Goal: Task Accomplishment & Management: Manage account settings

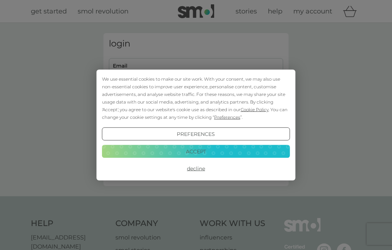
click at [197, 170] on button "Decline" at bounding box center [196, 168] width 188 height 13
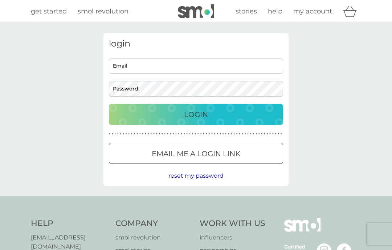
click at [238, 67] on input "Email" at bounding box center [196, 66] width 174 height 16
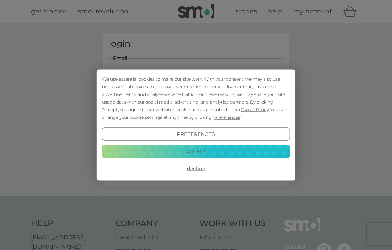
type input "julieflory@outlook.com"
click at [201, 155] on button "Accept" at bounding box center [196, 150] width 188 height 13
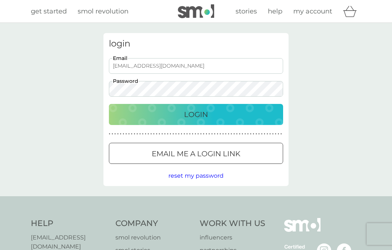
click at [225, 115] on div "Login" at bounding box center [196, 114] width 160 height 12
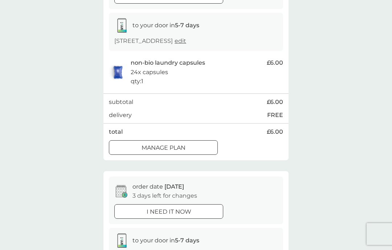
scroll to position [122, 0]
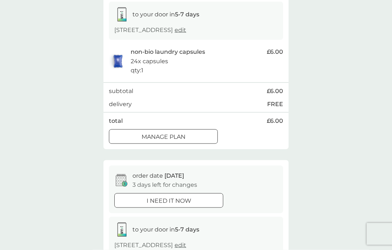
click at [181, 135] on p "Manage plan" at bounding box center [164, 136] width 44 height 9
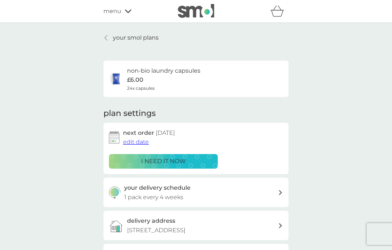
click at [130, 142] on span "edit date" at bounding box center [136, 141] width 26 height 7
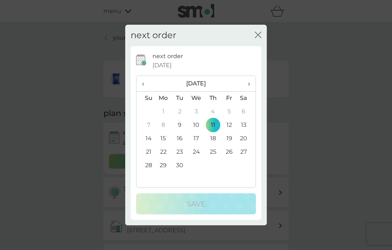
click at [214, 159] on td "25" at bounding box center [213, 151] width 16 height 13
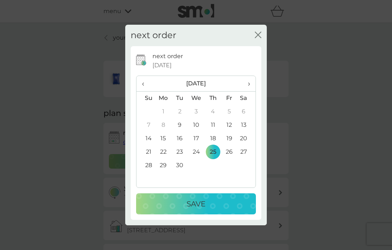
click at [204, 209] on p "Save" at bounding box center [196, 204] width 19 height 12
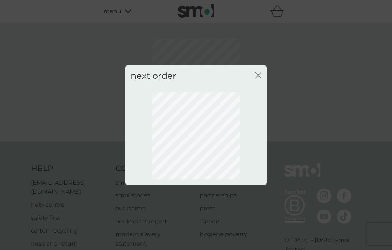
click at [261, 78] on icon "close" at bounding box center [259, 76] width 3 height 6
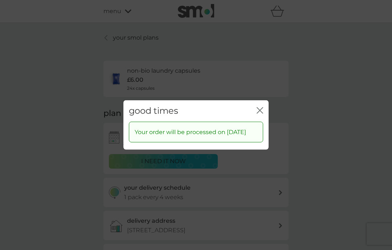
click at [257, 114] on icon "close" at bounding box center [260, 110] width 7 height 7
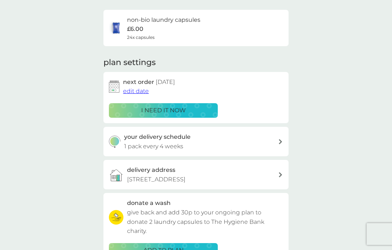
scroll to position [4, 0]
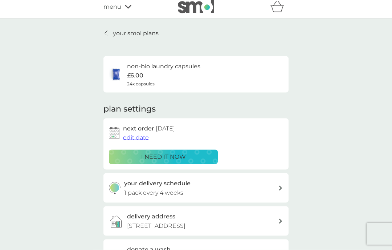
click at [126, 33] on p "your smol plans" at bounding box center [136, 33] width 46 height 9
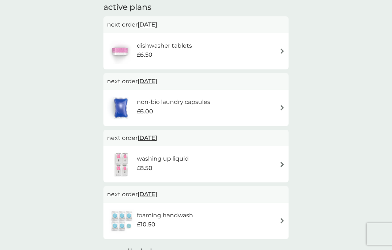
scroll to position [124, 0]
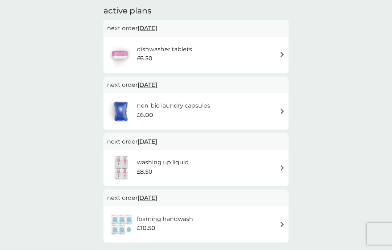
click at [276, 56] on div "dishwasher tablets £6.50" at bounding box center [196, 54] width 178 height 25
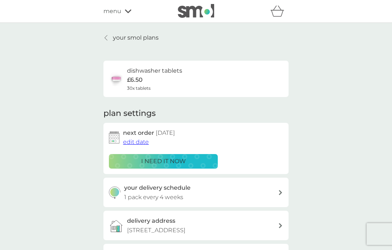
click at [134, 142] on span "edit date" at bounding box center [136, 141] width 26 height 7
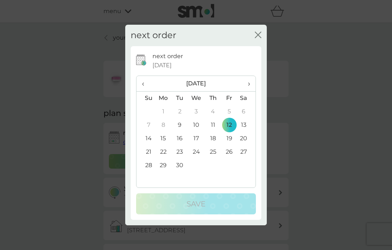
click at [163, 151] on td "22" at bounding box center [163, 151] width 17 height 13
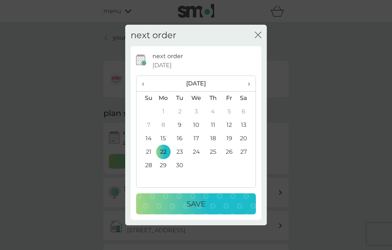
click at [189, 210] on button "Save" at bounding box center [196, 203] width 120 height 21
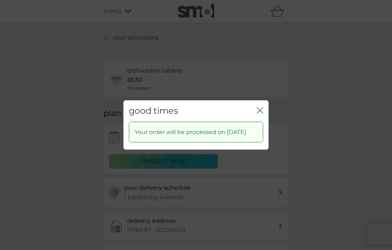
click at [261, 110] on button "close" at bounding box center [260, 111] width 7 height 8
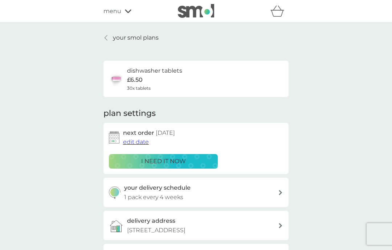
click at [194, 16] on img at bounding box center [196, 11] width 36 height 14
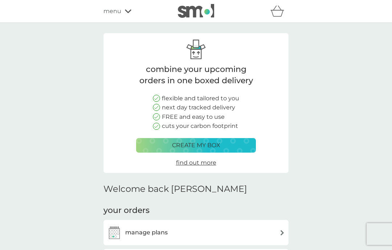
click at [199, 150] on button "create my box" at bounding box center [196, 145] width 120 height 15
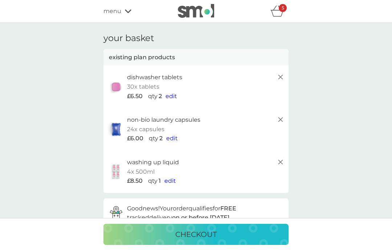
click at [198, 217] on strong "on or before [DATE]" at bounding box center [200, 217] width 57 height 7
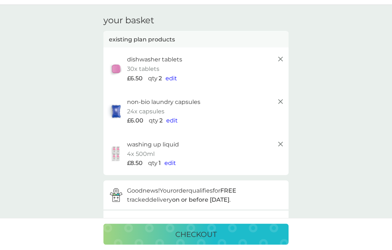
scroll to position [16, 0]
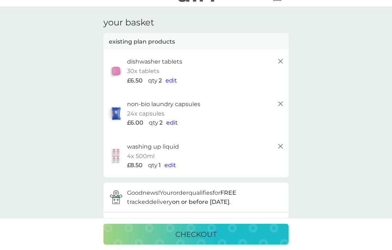
click at [279, 145] on icon at bounding box center [280, 146] width 9 height 9
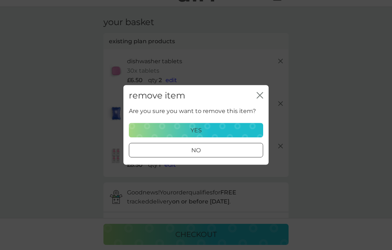
click at [226, 132] on div "yes" at bounding box center [196, 130] width 125 height 9
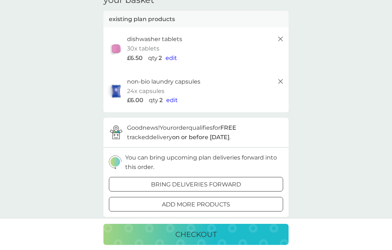
scroll to position [46, 0]
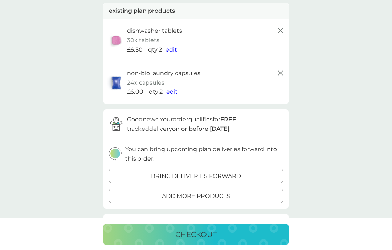
click at [232, 174] on p "bring deliveries forward" at bounding box center [196, 175] width 90 height 9
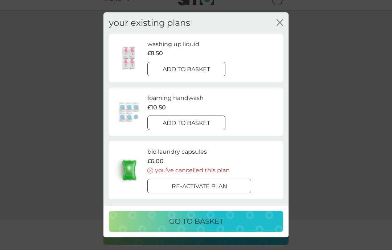
scroll to position [13, 0]
click at [278, 22] on icon "close" at bounding box center [278, 23] width 3 height 6
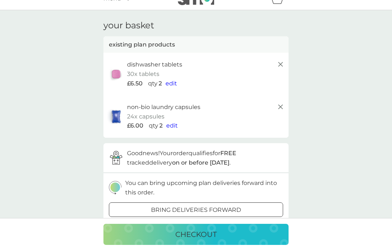
click at [277, 65] on icon at bounding box center [280, 64] width 9 height 9
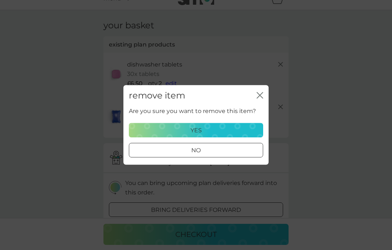
click at [227, 135] on div "yes" at bounding box center [196, 130] width 125 height 9
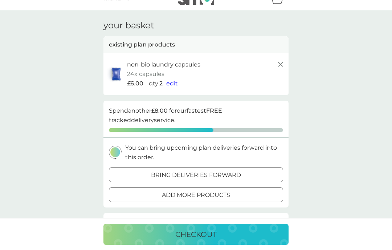
click at [280, 64] on line at bounding box center [280, 64] width 4 height 4
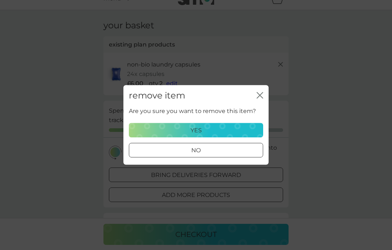
click at [226, 135] on div "yes" at bounding box center [196, 130] width 125 height 9
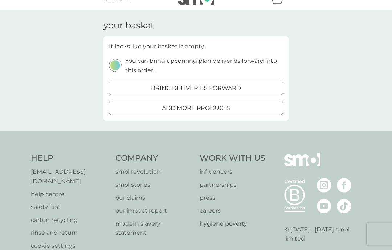
scroll to position [0, 0]
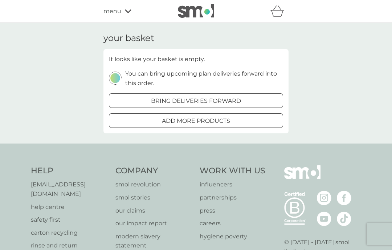
click at [203, 9] on img at bounding box center [196, 11] width 36 height 14
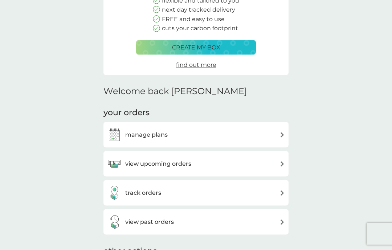
scroll to position [108, 0]
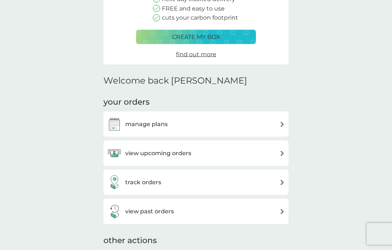
click at [279, 123] on img at bounding box center [281, 124] width 5 height 5
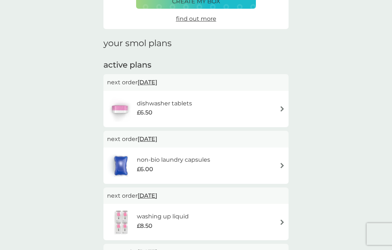
scroll to position [61, 0]
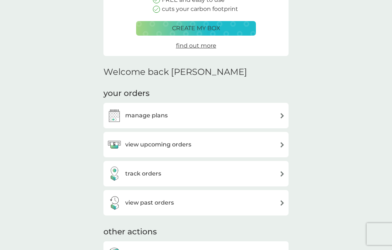
scroll to position [116, 0]
click at [280, 144] on img at bounding box center [281, 144] width 5 height 5
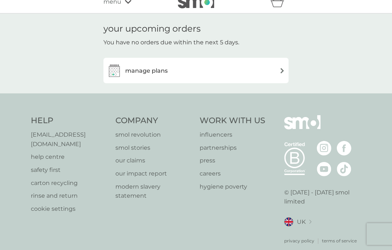
scroll to position [11, 0]
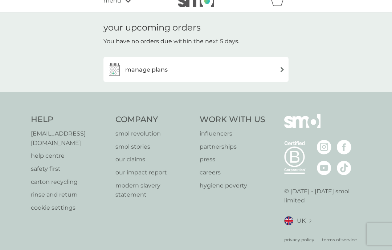
click at [279, 71] on img at bounding box center [281, 69] width 5 height 5
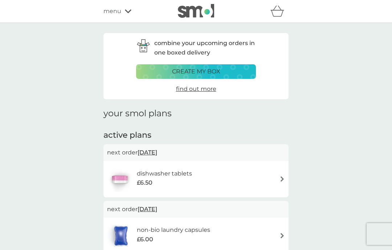
click at [278, 17] on div "basket" at bounding box center [279, 11] width 18 height 15
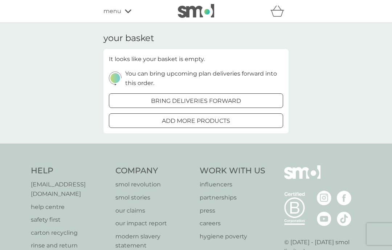
click at [344, 78] on div "your basket It looks like your basket is empty. You can bring upcoming plan del…" at bounding box center [196, 83] width 392 height 120
click at [129, 12] on icon at bounding box center [128, 11] width 7 height 4
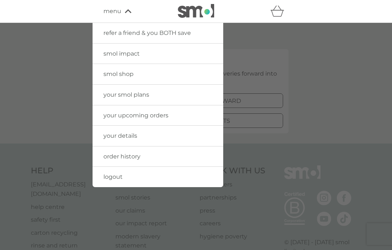
click at [148, 182] on link "logout" at bounding box center [158, 177] width 131 height 20
